Goal: Task Accomplishment & Management: Manage account settings

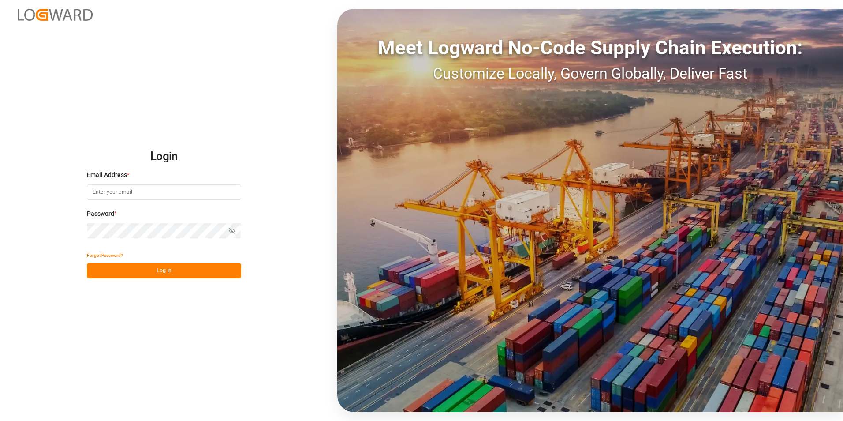
click at [121, 190] on input at bounding box center [164, 191] width 154 height 15
type input "[PERSON_NAME][EMAIL_ADDRESS][PERSON_NAME][DOMAIN_NAME]"
click at [121, 267] on button "Log In" at bounding box center [164, 270] width 154 height 15
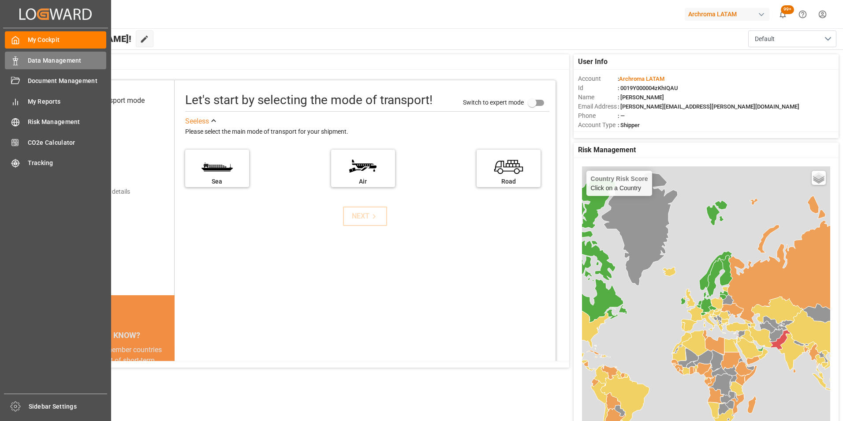
click at [35, 61] on span "Data Management" at bounding box center [67, 60] width 79 height 9
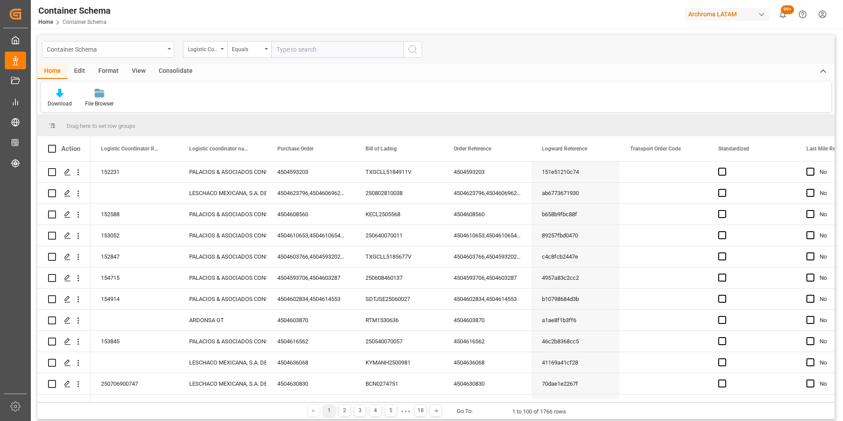
click at [88, 49] on div "Container Schema" at bounding box center [106, 48] width 118 height 11
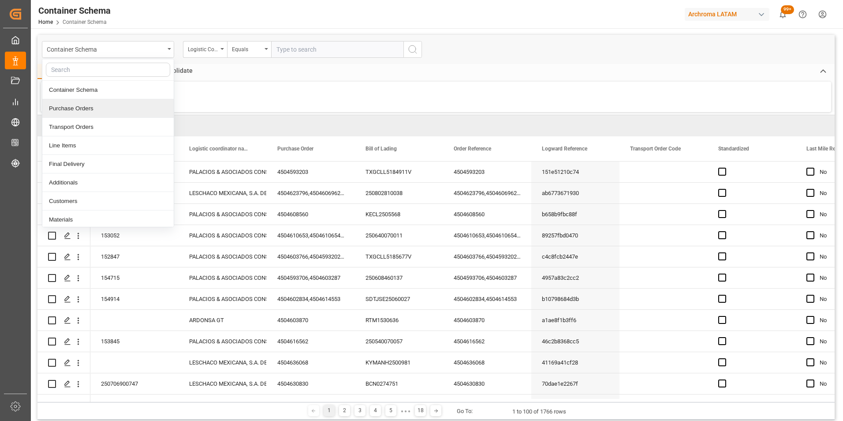
click at [101, 111] on div "Purchase Orders" at bounding box center [107, 108] width 131 height 19
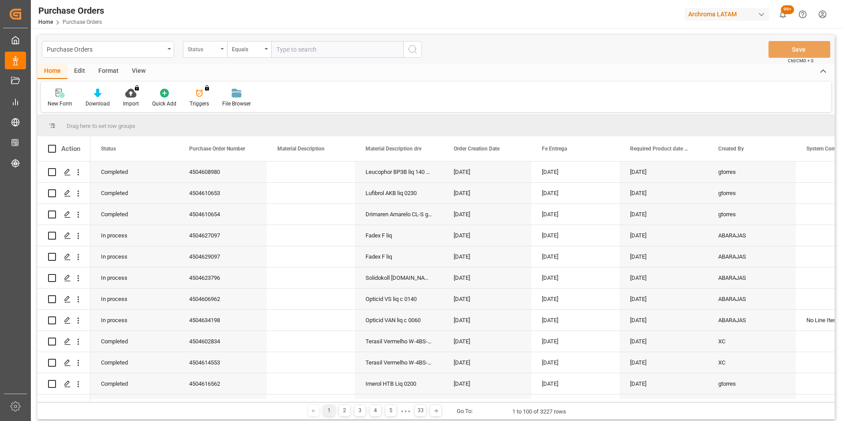
click at [222, 48] on icon "open menu" at bounding box center [223, 49] width 4 height 2
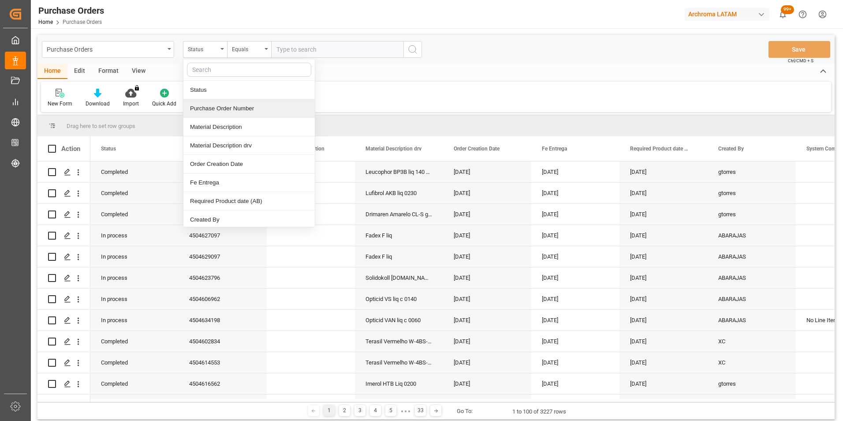
click at [233, 110] on div "Purchase Order Number" at bounding box center [248, 108] width 131 height 19
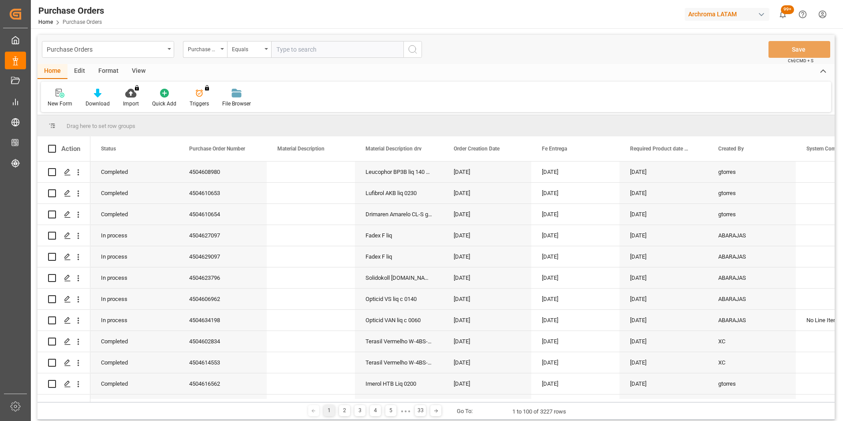
click at [334, 48] on input "text" at bounding box center [337, 49] width 132 height 17
paste input "4504641374"
type input "4504641374"
click at [411, 52] on circle "search button" at bounding box center [412, 48] width 7 height 7
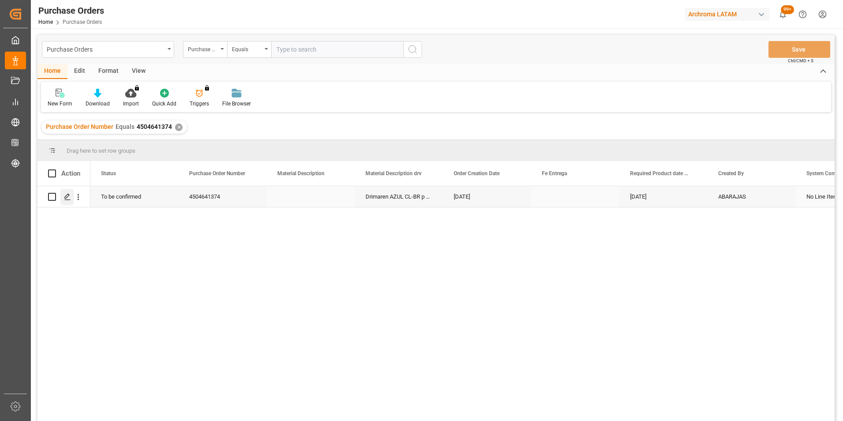
click at [67, 198] on icon "Press SPACE to select this row." at bounding box center [67, 196] width 7 height 7
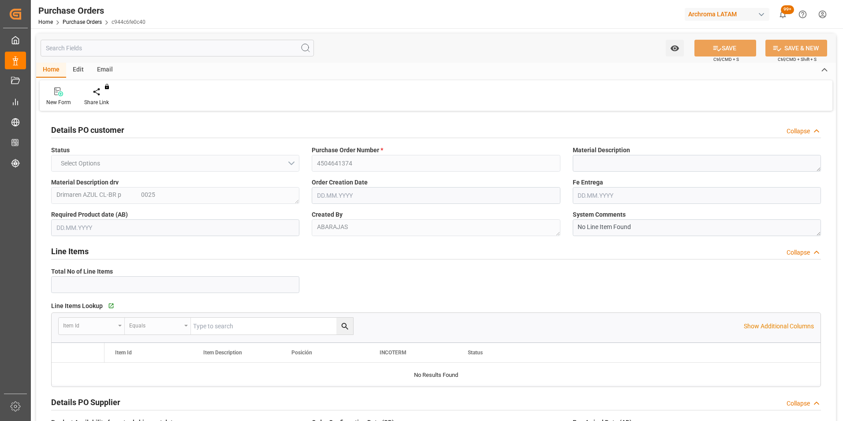
type input "1"
type input "[DATE]"
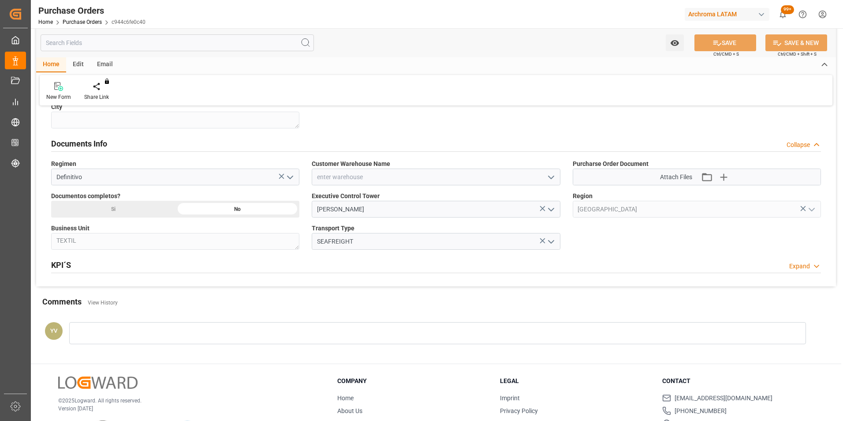
scroll to position [561, 0]
click at [550, 181] on icon "open menu" at bounding box center [551, 178] width 11 height 11
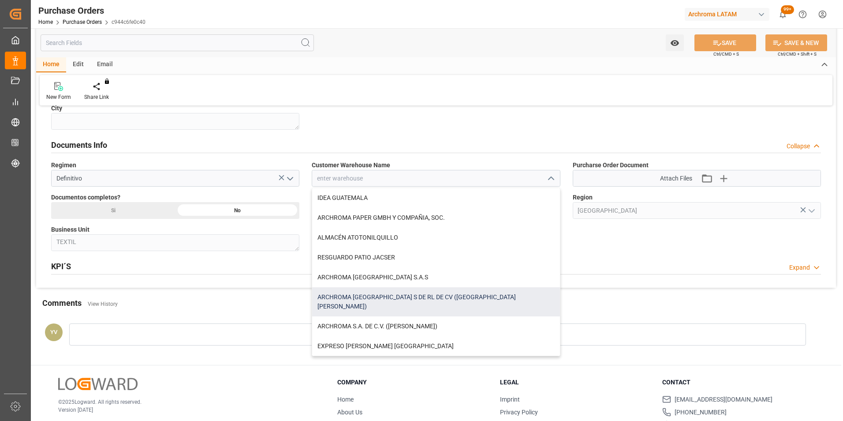
click at [411, 297] on div "ARCHROMA [GEOGRAPHIC_DATA] S DE RL DE CV ([GEOGRAPHIC_DATA][PERSON_NAME])" at bounding box center [435, 301] width 247 height 29
type input "ARCHROMA [GEOGRAPHIC_DATA] S DE RL DE CV ([GEOGRAPHIC_DATA][PERSON_NAME])"
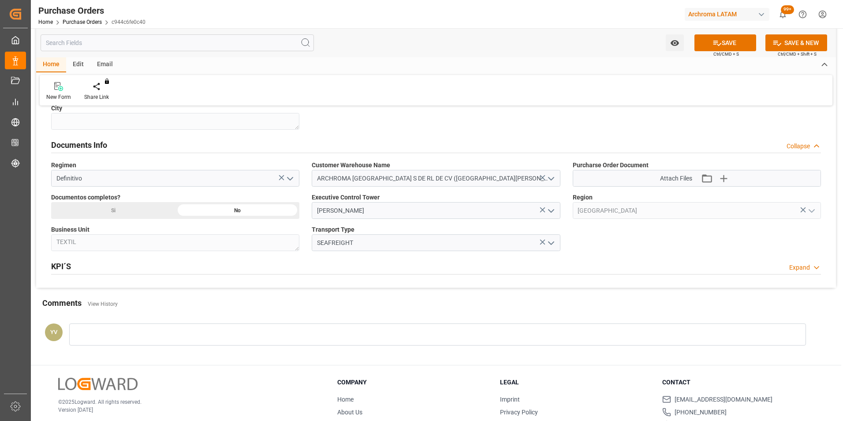
click at [722, 178] on icon "button" at bounding box center [724, 178] width 14 height 14
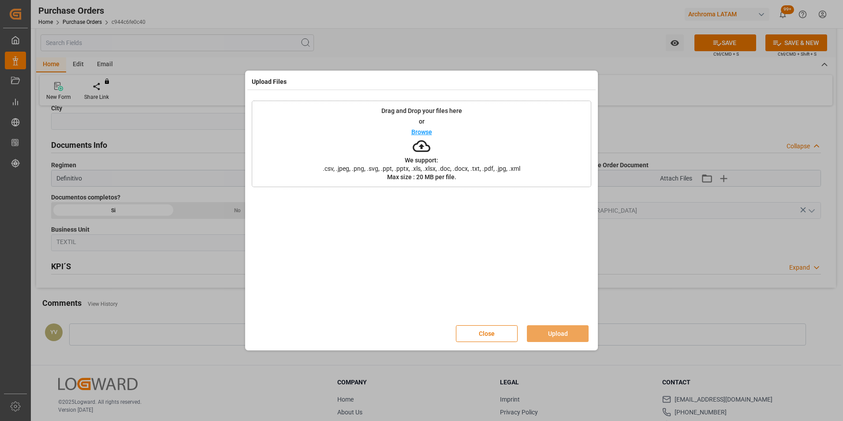
click at [424, 131] on p "Browse" at bounding box center [422, 132] width 21 height 6
click at [547, 332] on button "Upload" at bounding box center [558, 333] width 62 height 17
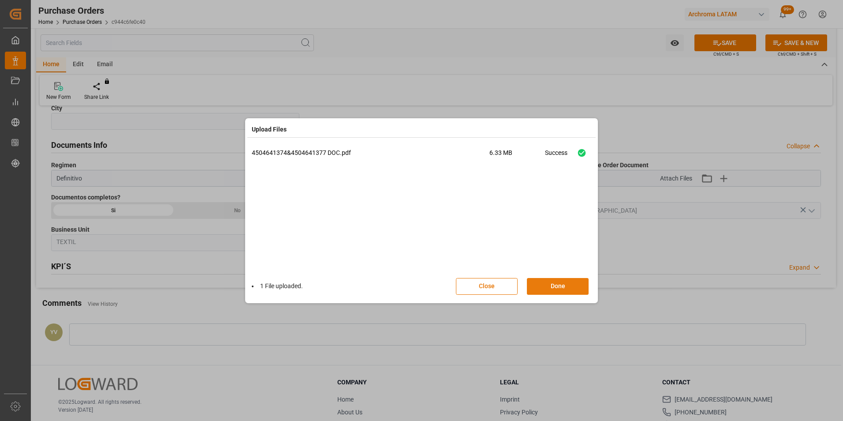
click at [565, 283] on button "Done" at bounding box center [558, 286] width 62 height 17
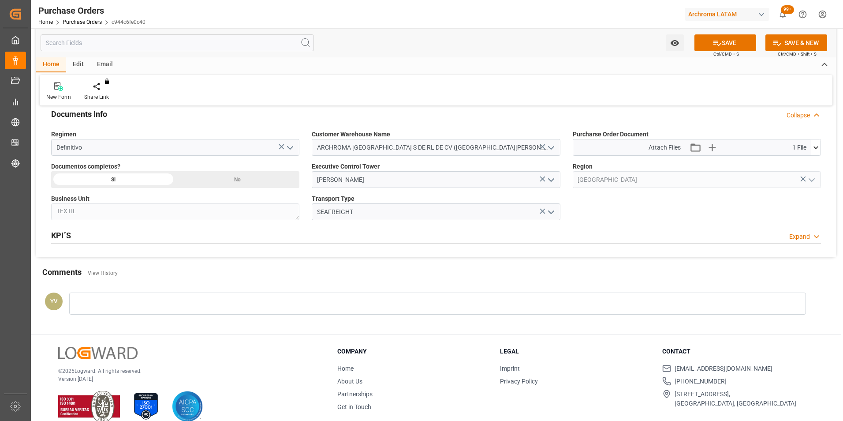
scroll to position [606, 0]
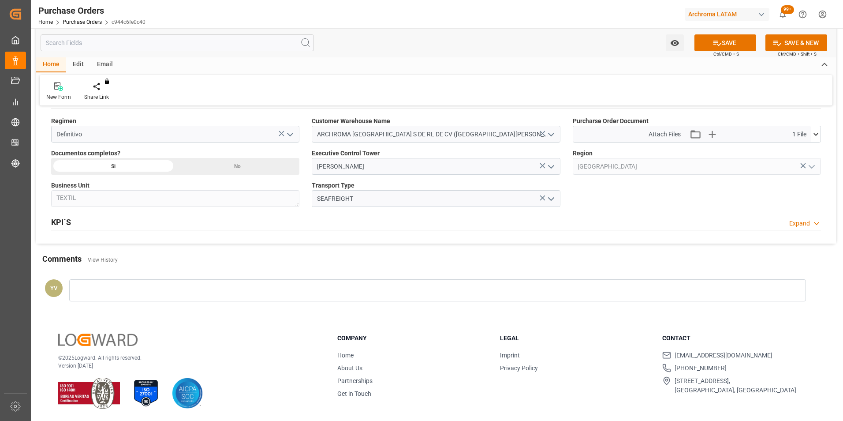
click at [107, 286] on div at bounding box center [437, 290] width 737 height 22
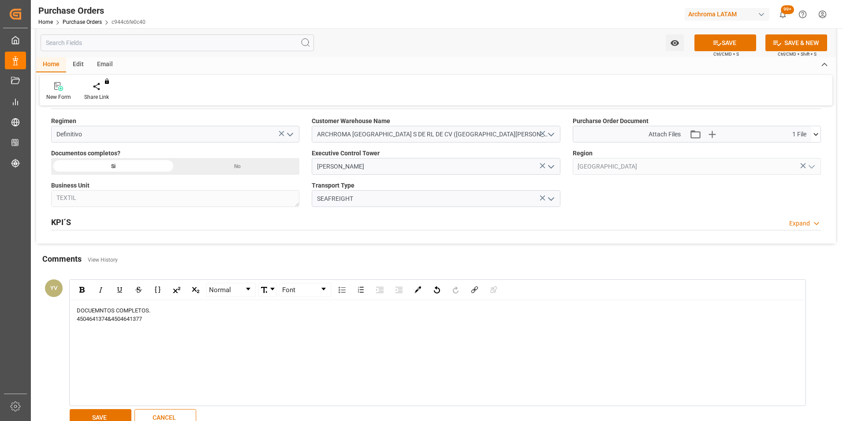
click at [112, 319] on span "4504641374&4504641377" at bounding box center [109, 318] width 65 height 7
click at [114, 319] on div "4504641374&" at bounding box center [438, 318] width 722 height 9
click at [157, 310] on div "DOCUEMNTOS COMPLETOS." at bounding box center [438, 310] width 722 height 9
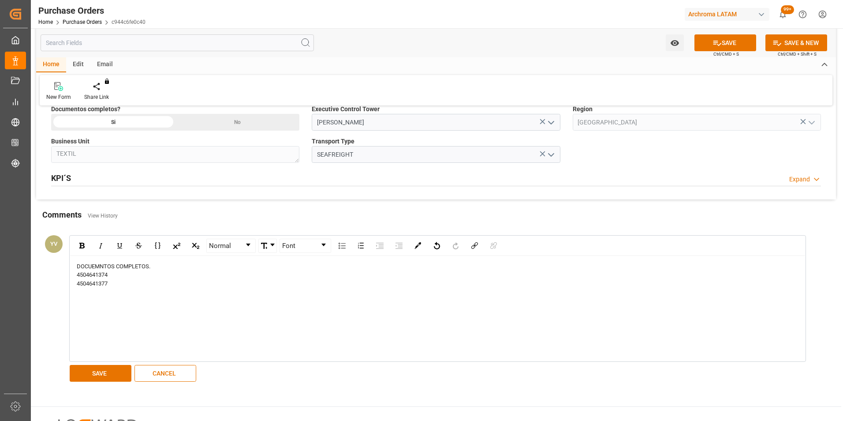
click at [114, 265] on span "DOCUEMNTOS COMPLETOS." at bounding box center [114, 266] width 74 height 7
click at [112, 282] on div "4504641377" at bounding box center [438, 283] width 722 height 9
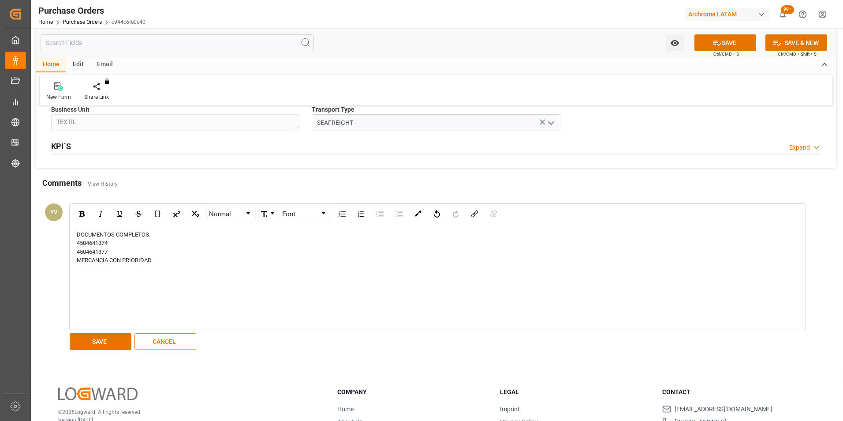
scroll to position [694, 0]
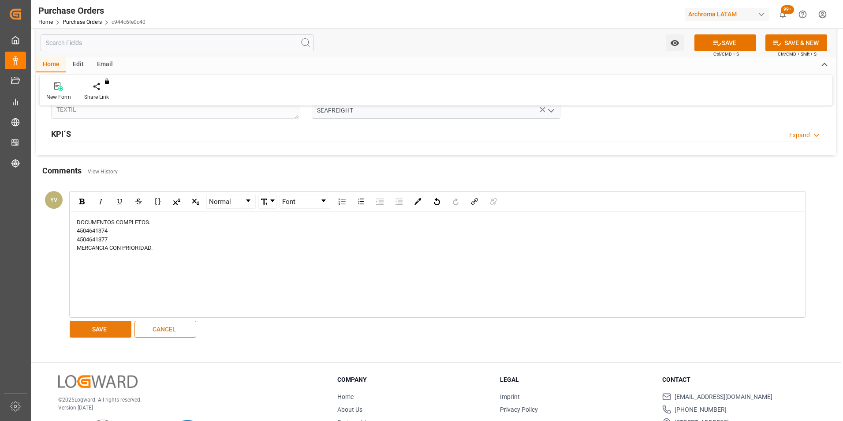
click at [99, 326] on button "SAVE" at bounding box center [101, 329] width 62 height 17
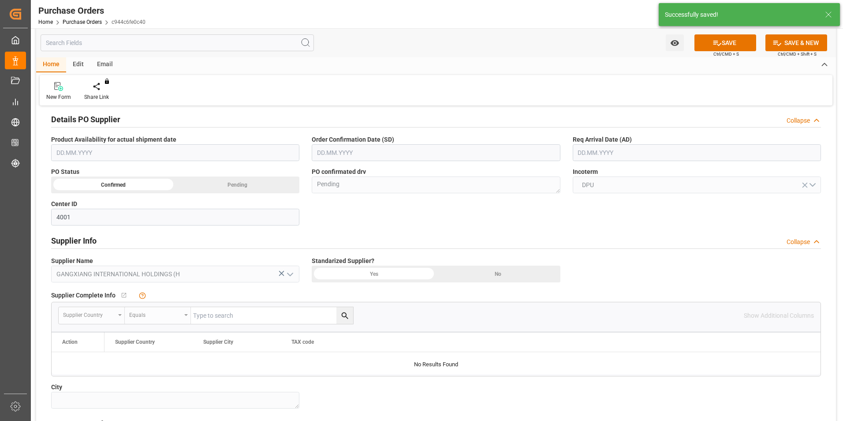
scroll to position [281, 0]
click at [678, 46] on icon "open menu" at bounding box center [674, 42] width 9 height 9
click at [652, 62] on span "Start Watching" at bounding box center [638, 62] width 80 height 9
click at [724, 37] on button "SAVE" at bounding box center [726, 42] width 62 height 17
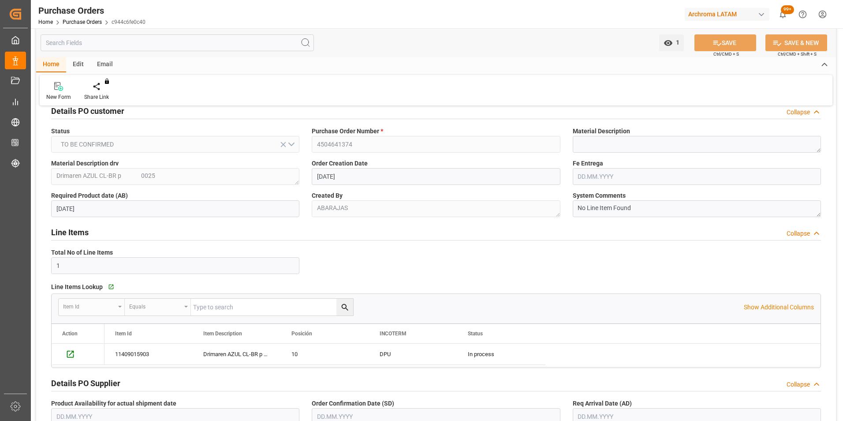
scroll to position [0, 0]
